Goal: Find specific page/section: Locate a particular part of the current website

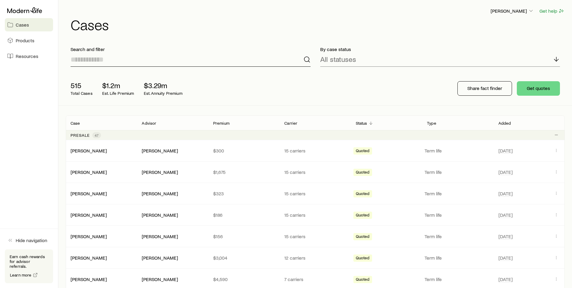
click at [212, 64] on input at bounding box center [191, 59] width 240 height 14
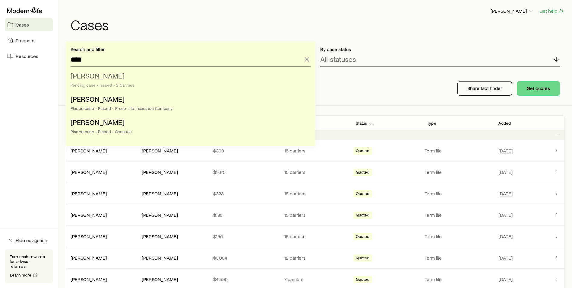
click at [142, 79] on li "[PERSON_NAME] case • Issued • 2 Carriers" at bounding box center [189, 80] width 237 height 23
type input "**********"
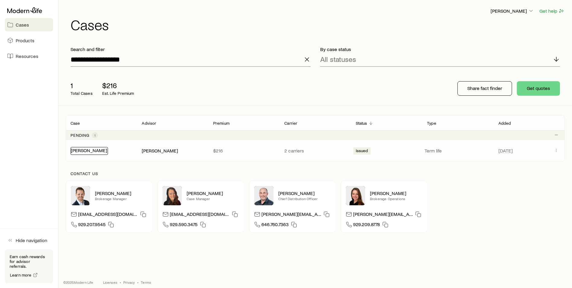
click at [98, 151] on link "[PERSON_NAME]" at bounding box center [89, 150] width 36 height 6
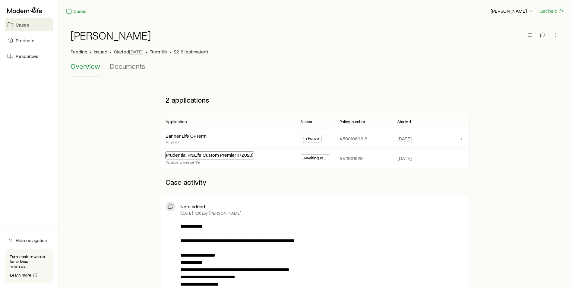
click at [222, 154] on link "Prudential PruLife Custom Premier II (2023)" at bounding box center [210, 155] width 88 height 6
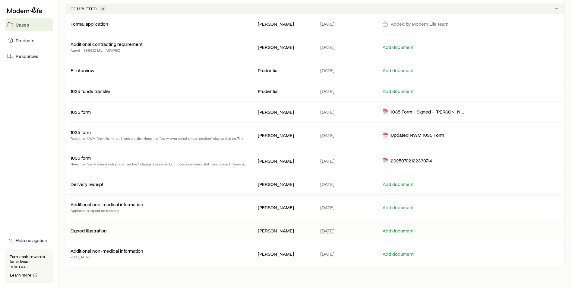
scroll to position [40, 0]
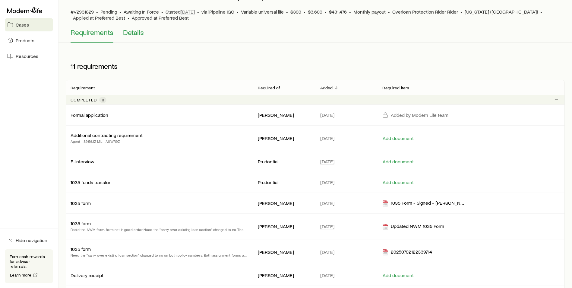
click at [135, 36] on span "Details" at bounding box center [133, 32] width 21 height 8
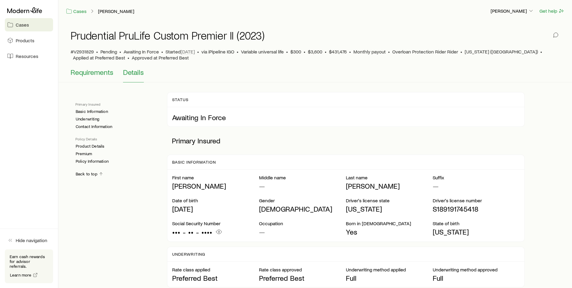
click at [99, 77] on button "Requirements" at bounding box center [92, 75] width 43 height 14
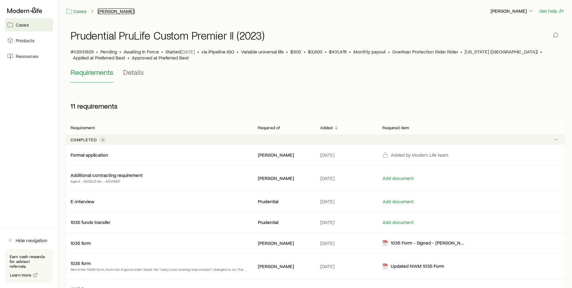
click at [126, 12] on link "[PERSON_NAME]" at bounding box center [116, 11] width 37 height 6
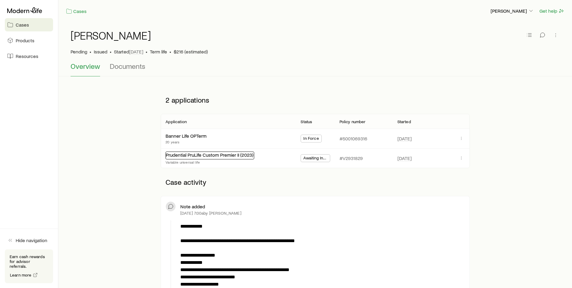
click at [193, 155] on link "Prudential PruLife Custom Premier II (2023)" at bounding box center [210, 155] width 88 height 6
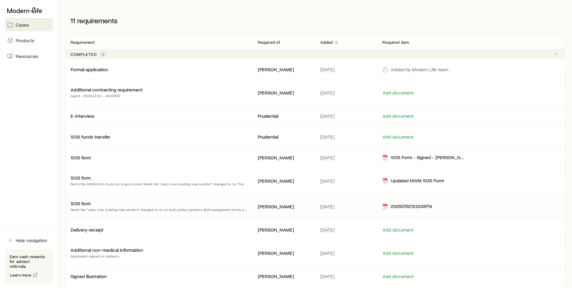
scroll to position [161, 0]
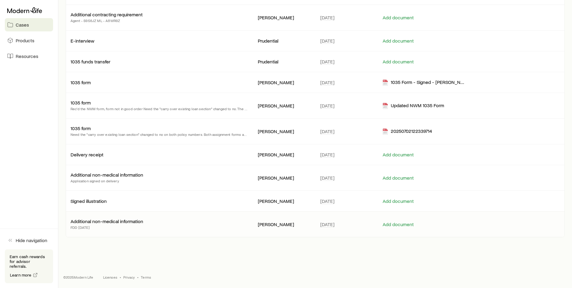
click at [120, 222] on p "Additional non-medical information" at bounding box center [107, 221] width 73 height 6
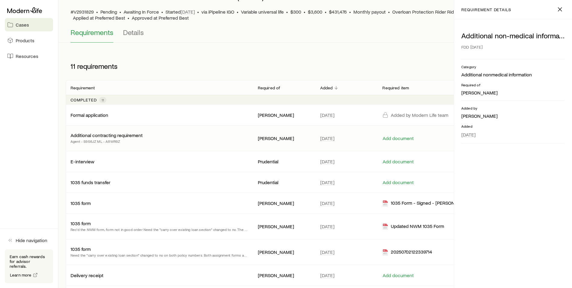
scroll to position [0, 0]
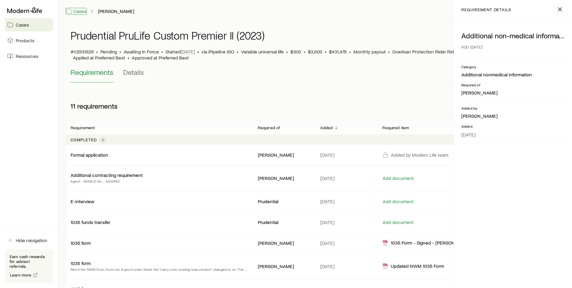
click at [81, 9] on link "Cases" at bounding box center [76, 11] width 21 height 7
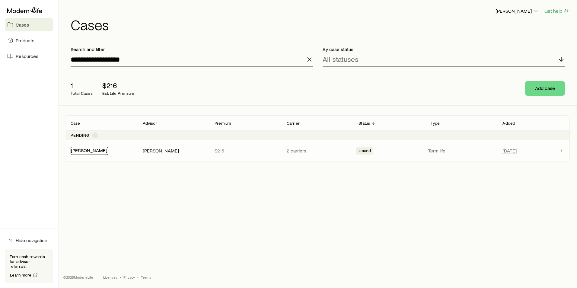
click at [100, 151] on link "[PERSON_NAME]" at bounding box center [89, 150] width 36 height 6
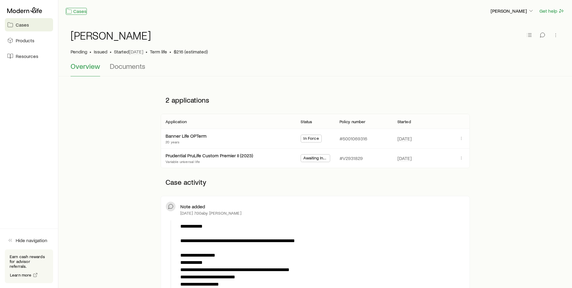
click at [77, 10] on link "Cases" at bounding box center [76, 11] width 21 height 7
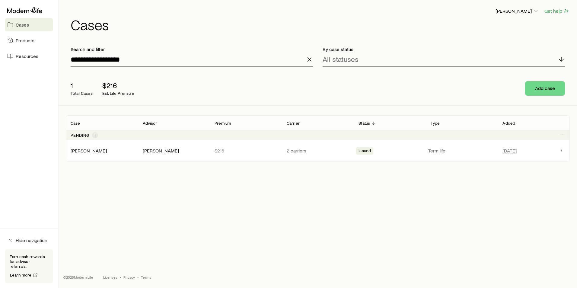
click at [312, 59] on icon "button" at bounding box center [309, 59] width 7 height 7
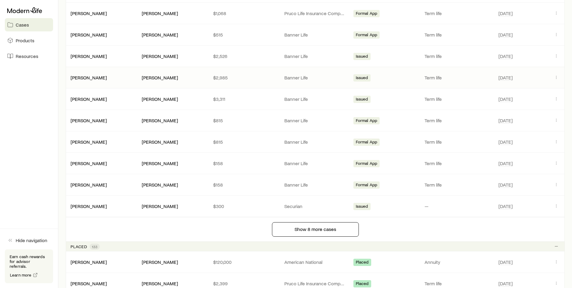
scroll to position [815, 0]
click at [303, 231] on button "Show 8 more cases" at bounding box center [315, 229] width 87 height 14
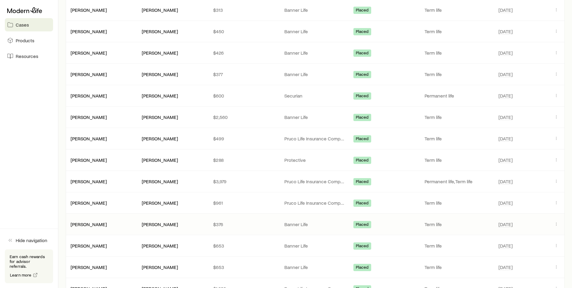
scroll to position [1358, 0]
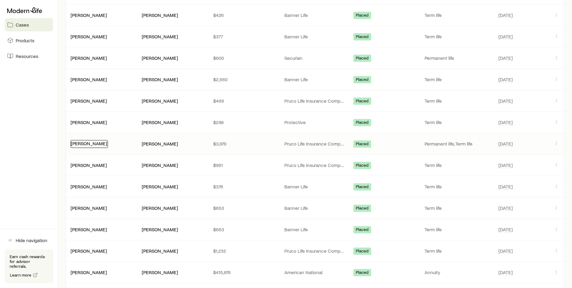
click at [96, 143] on link "[PERSON_NAME]" at bounding box center [89, 143] width 36 height 6
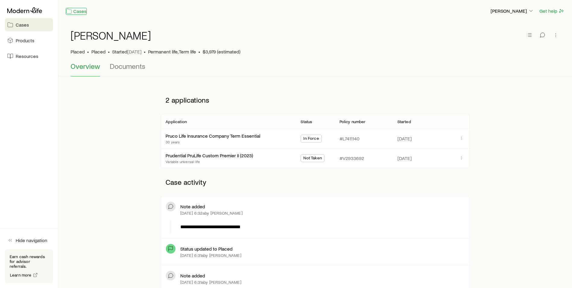
click at [83, 12] on link "Cases" at bounding box center [76, 11] width 21 height 7
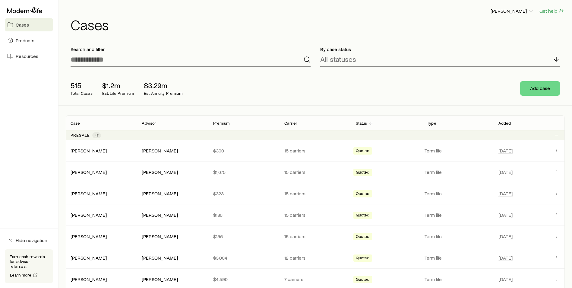
click at [436, 124] on p "Type" at bounding box center [431, 123] width 9 height 5
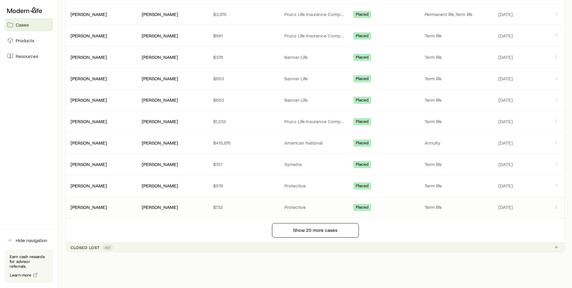
scroll to position [1503, 0]
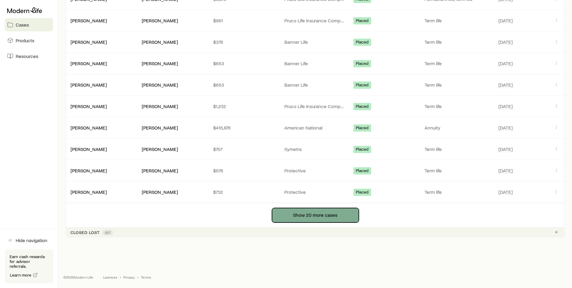
click at [337, 211] on button "Show 20 more cases" at bounding box center [315, 215] width 87 height 14
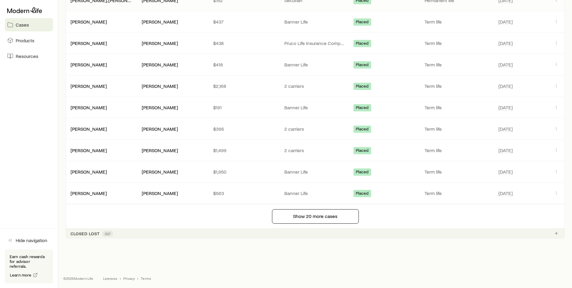
scroll to position [1931, 0]
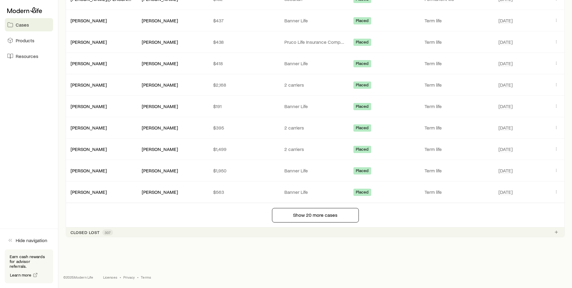
click at [324, 207] on div "Show 20 more cases" at bounding box center [315, 214] width 509 height 25
click at [324, 210] on button "Show 20 more cases" at bounding box center [315, 215] width 87 height 14
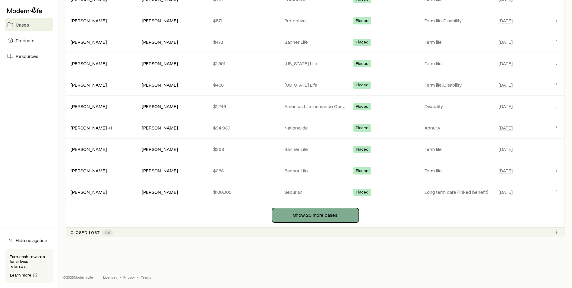
click at [318, 215] on button "Show 20 more cases" at bounding box center [315, 215] width 87 height 14
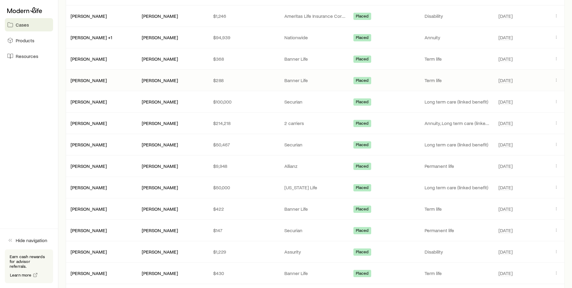
scroll to position [2450, 0]
click at [91, 166] on link "[PERSON_NAME]" at bounding box center [89, 165] width 36 height 6
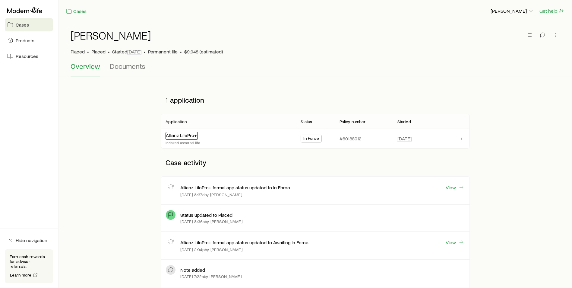
click at [186, 137] on link "Allianz LifePro+" at bounding box center [181, 135] width 31 height 6
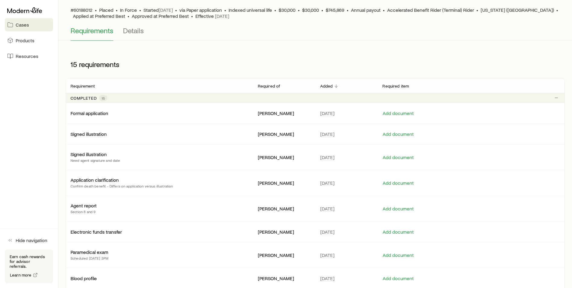
scroll to position [60, 0]
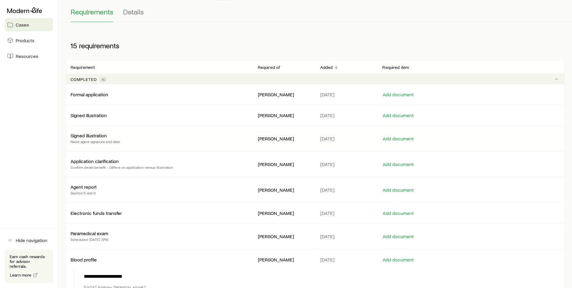
click at [135, 135] on div "Signed illustration Need agent signature and date" at bounding box center [160, 138] width 178 height 12
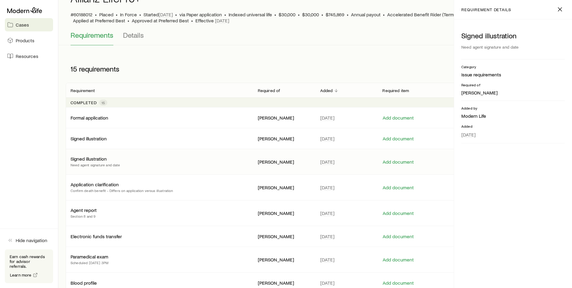
scroll to position [0, 0]
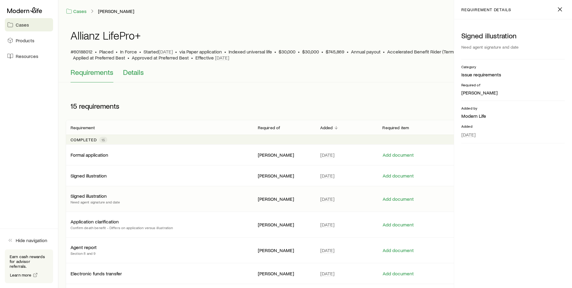
click at [129, 76] on span "Details" at bounding box center [133, 72] width 21 height 8
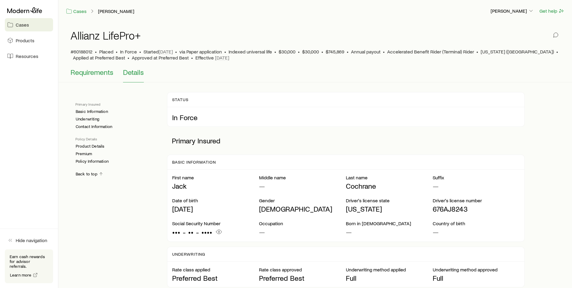
click at [95, 74] on span "Requirements" at bounding box center [92, 72] width 43 height 8
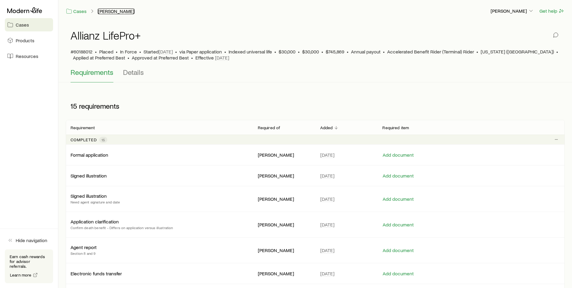
click at [115, 10] on link "[PERSON_NAME]" at bounding box center [116, 11] width 37 height 6
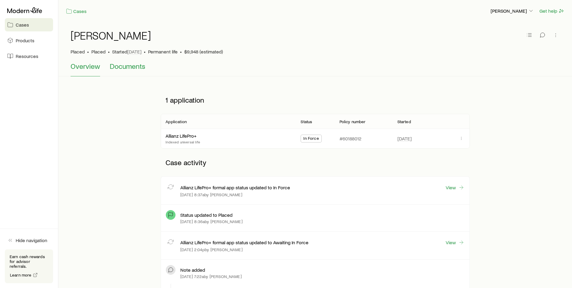
click at [122, 65] on span "Documents" at bounding box center [128, 66] width 36 height 8
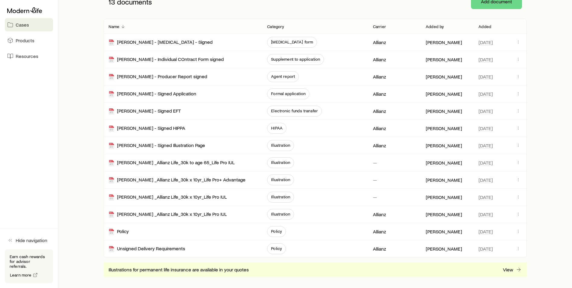
scroll to position [121, 0]
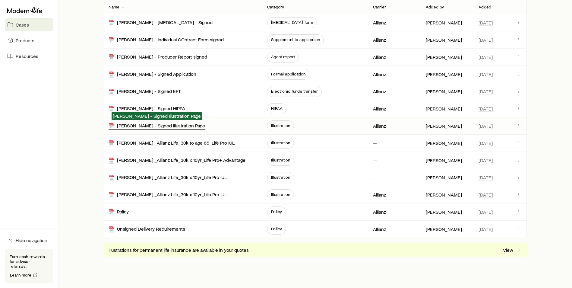
click at [179, 126] on div "[PERSON_NAME] - Signed Illustration Page" at bounding box center [157, 126] width 97 height 7
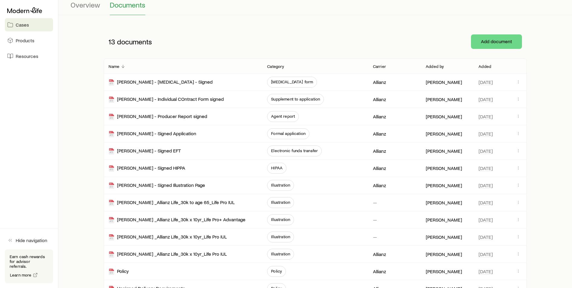
scroll to position [0, 0]
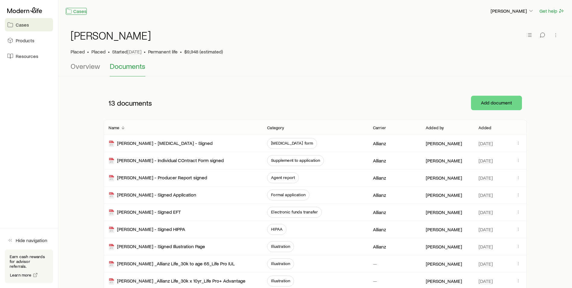
click at [76, 12] on link "Cases" at bounding box center [76, 11] width 21 height 7
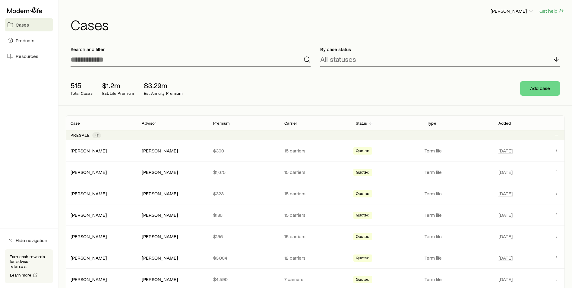
click at [110, 67] on div "Search and filter" at bounding box center [191, 56] width 250 height 30
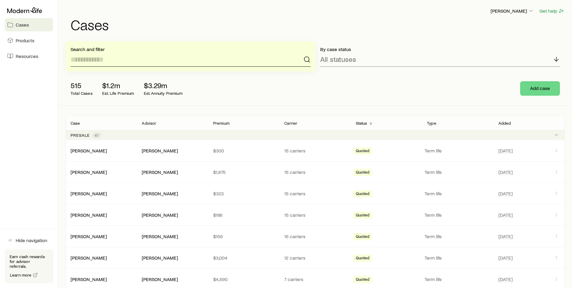
click at [108, 64] on input at bounding box center [191, 59] width 240 height 14
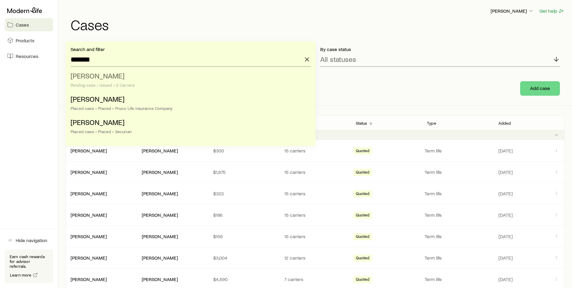
click at [112, 79] on span "[PERSON_NAME]" at bounding box center [98, 75] width 54 height 9
type input "**********"
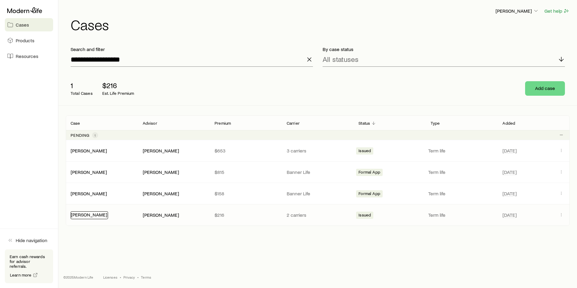
click at [100, 214] on link "[PERSON_NAME]" at bounding box center [89, 215] width 36 height 6
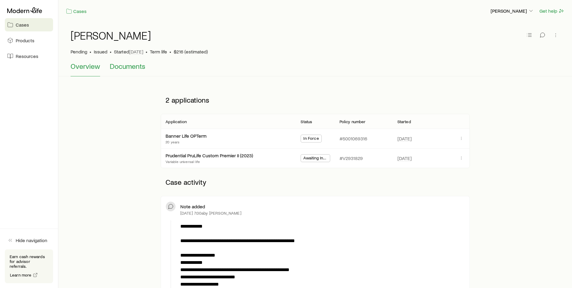
click at [127, 68] on span "Documents" at bounding box center [128, 66] width 36 height 8
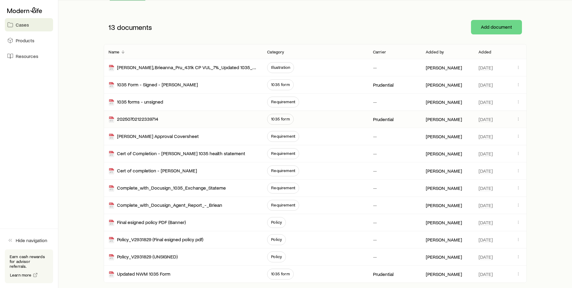
scroll to position [91, 0]
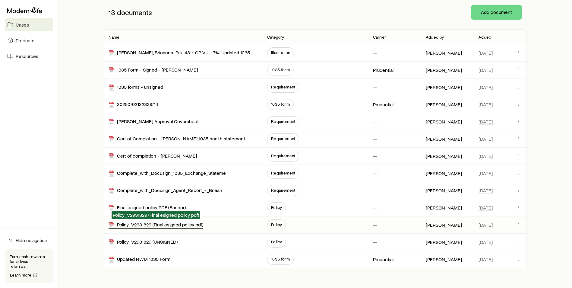
click at [180, 224] on div "Policy_V2931829 (Final esigned policy pdf)" at bounding box center [156, 225] width 95 height 7
